Goal: Information Seeking & Learning: Learn about a topic

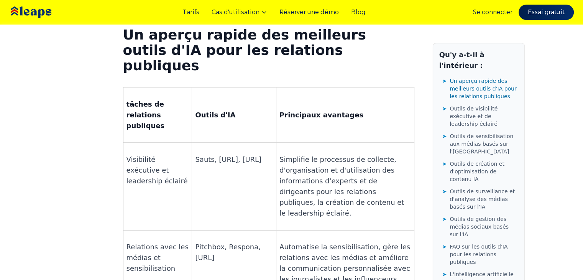
scroll to position [652, 0]
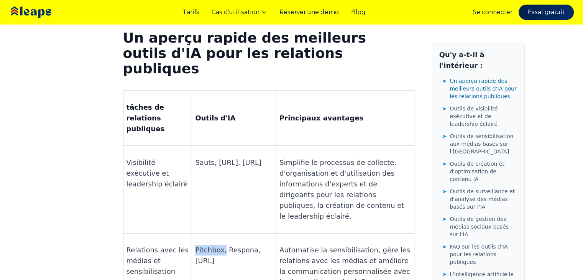
drag, startPoint x: 193, startPoint y: 123, endPoint x: 220, endPoint y: 123, distance: 26.5
click at [220, 246] on font "Pitchbox, Respona, [URL]" at bounding box center [228, 255] width 66 height 19
click at [213, 246] on font "Pitchbox, Respona, [URL]" at bounding box center [228, 255] width 66 height 19
click at [210, 233] on td "Pitchbox, Respona, [URL]" at bounding box center [234, 266] width 84 height 66
drag, startPoint x: 192, startPoint y: 123, endPoint x: 218, endPoint y: 126, distance: 26.3
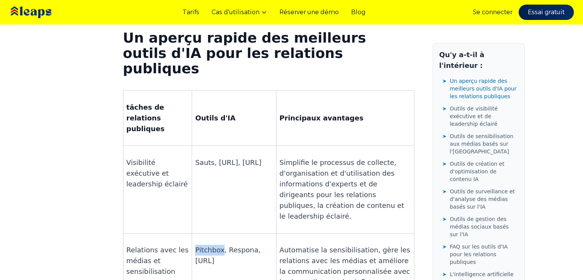
click at [218, 233] on td "Pitchbox, Respona, [URL]" at bounding box center [234, 266] width 84 height 66
drag, startPoint x: 204, startPoint y: 123, endPoint x: 208, endPoint y: 122, distance: 4.3
copy font "Pitchbox"
drag, startPoint x: 222, startPoint y: 122, endPoint x: 247, endPoint y: 123, distance: 24.9
click at [247, 246] on font "Pitchbox, Respona, [URL]" at bounding box center [228, 255] width 66 height 19
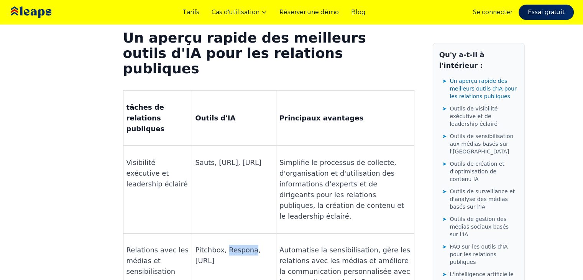
copy font "Respona"
